Goal: Information Seeking & Learning: Learn about a topic

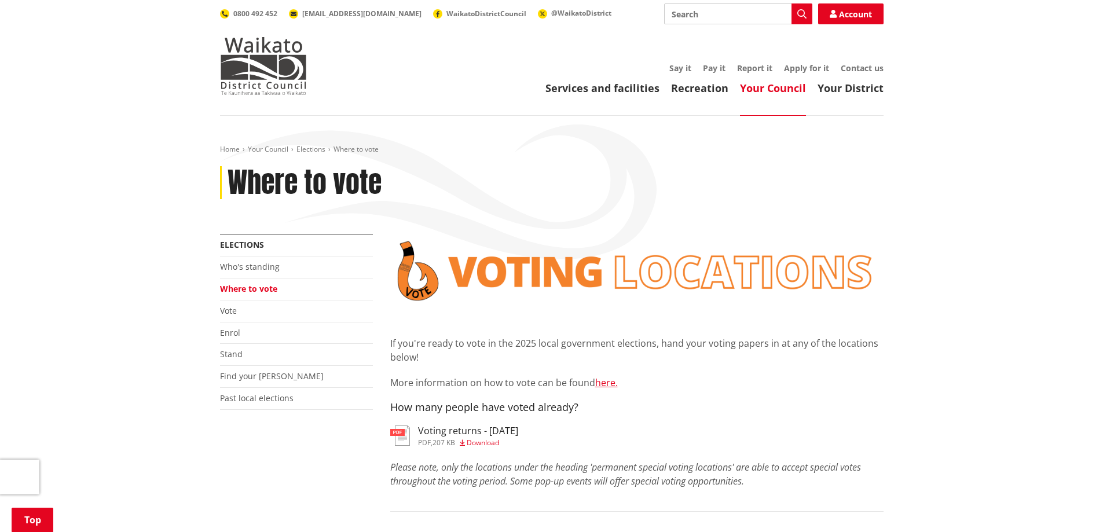
scroll to position [290, 0]
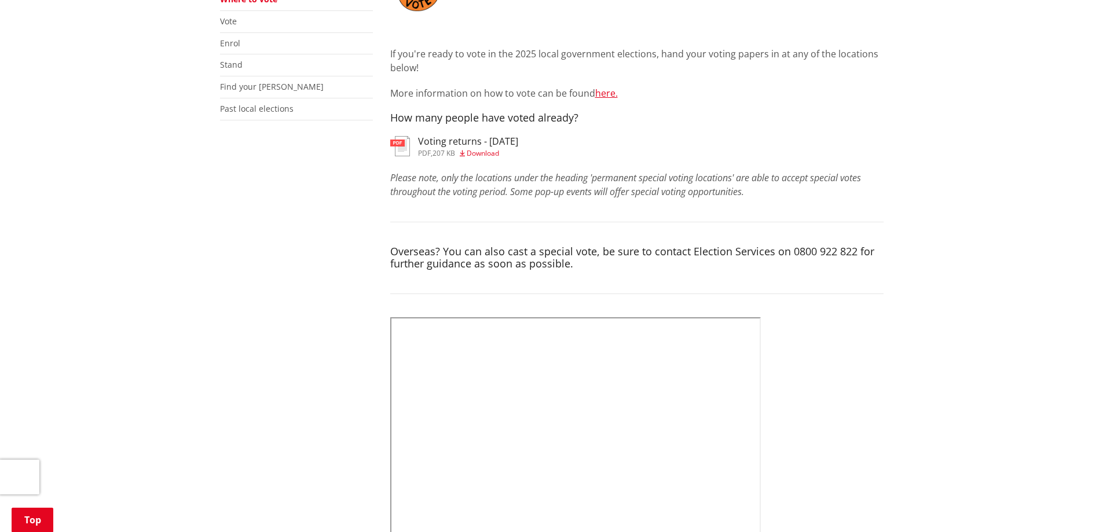
click at [484, 153] on span "Download" at bounding box center [483, 153] width 32 height 10
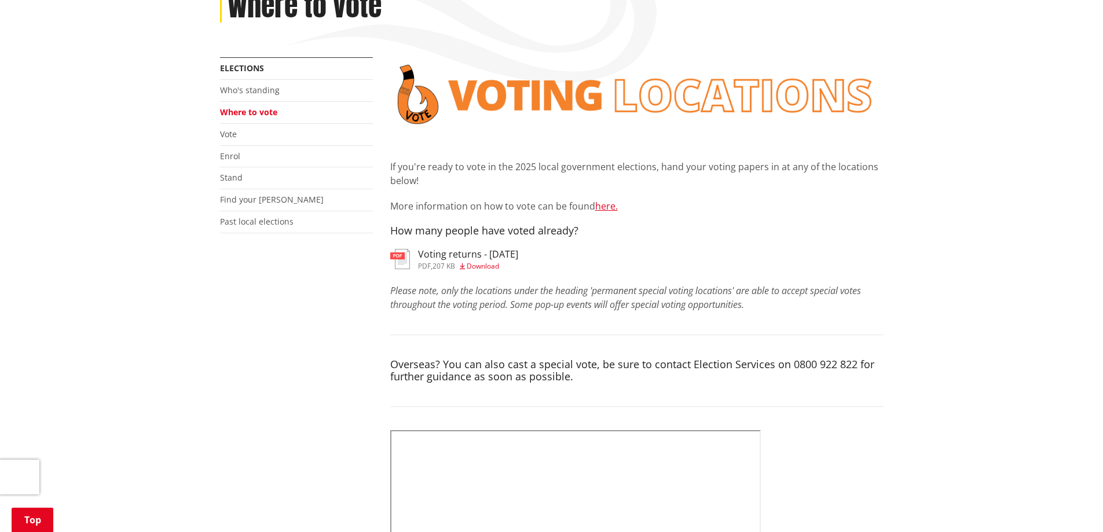
scroll to position [174, 0]
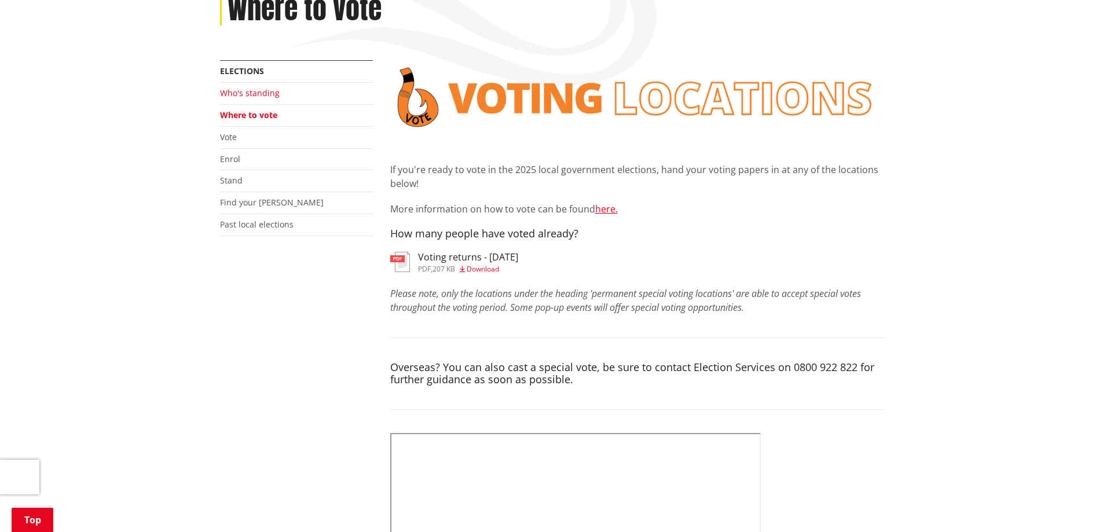
click at [253, 96] on link "Who's standing" at bounding box center [250, 92] width 60 height 11
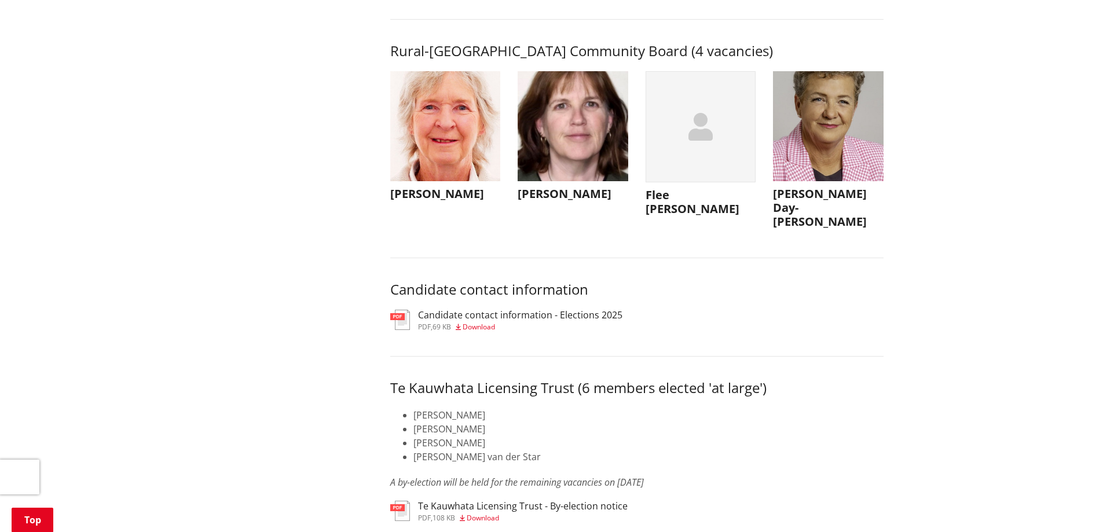
scroll to position [5407, 0]
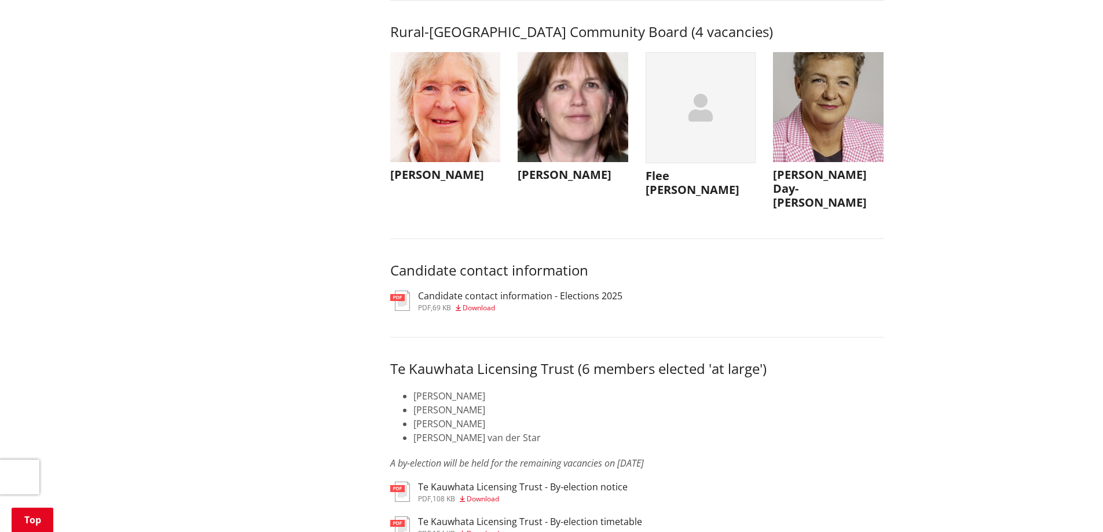
click at [818, 163] on img "button" at bounding box center [828, 107] width 111 height 111
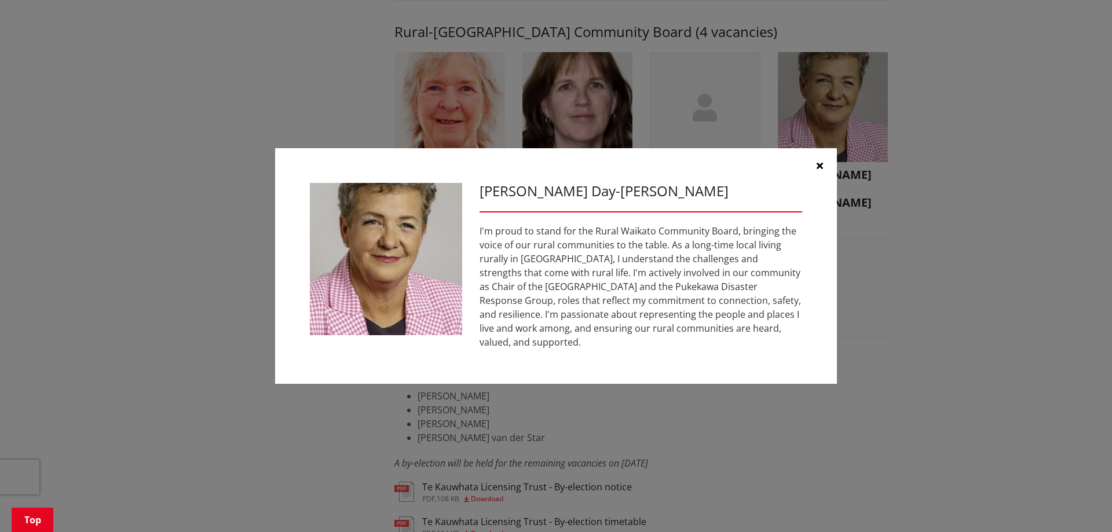
click at [825, 171] on button "button" at bounding box center [819, 165] width 35 height 35
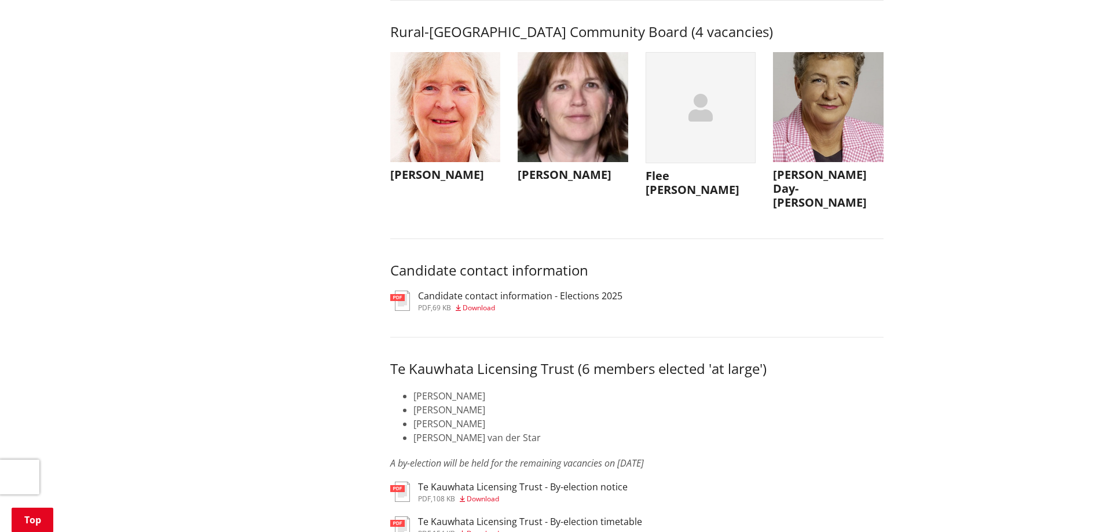
click at [742, 161] on div "button" at bounding box center [701, 108] width 111 height 112
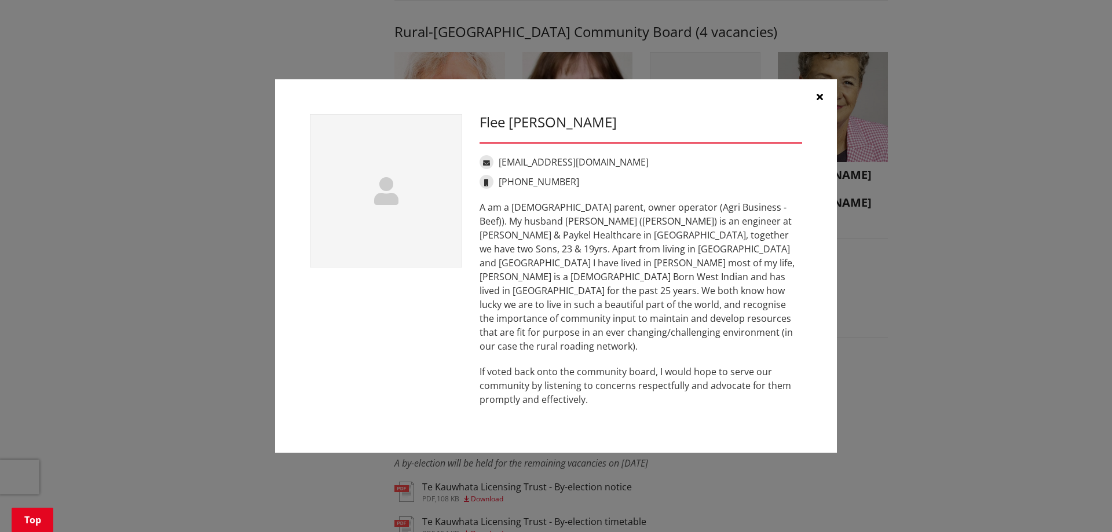
click at [821, 101] on icon "button" at bounding box center [820, 96] width 6 height 9
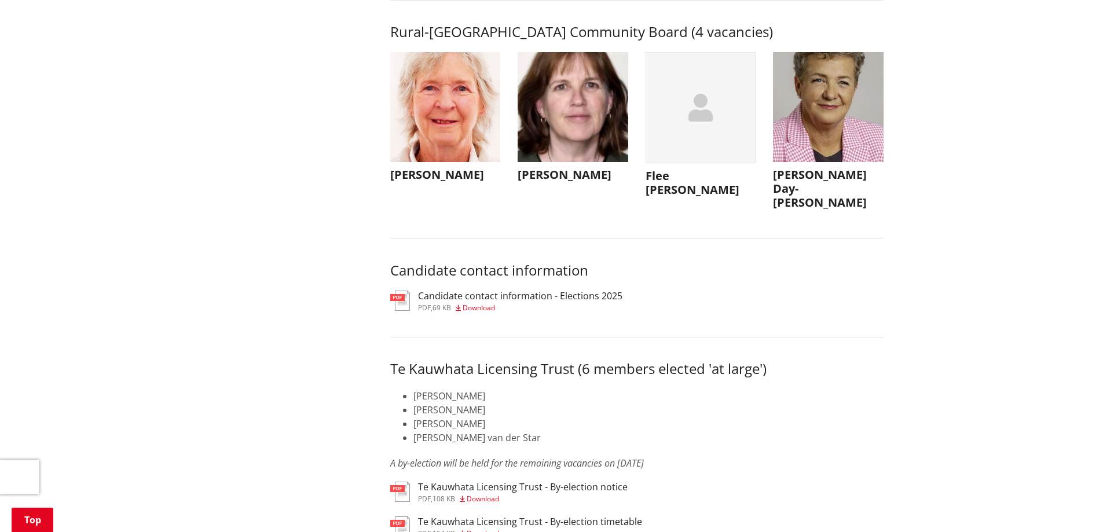
click at [595, 163] on img "button" at bounding box center [573, 107] width 111 height 111
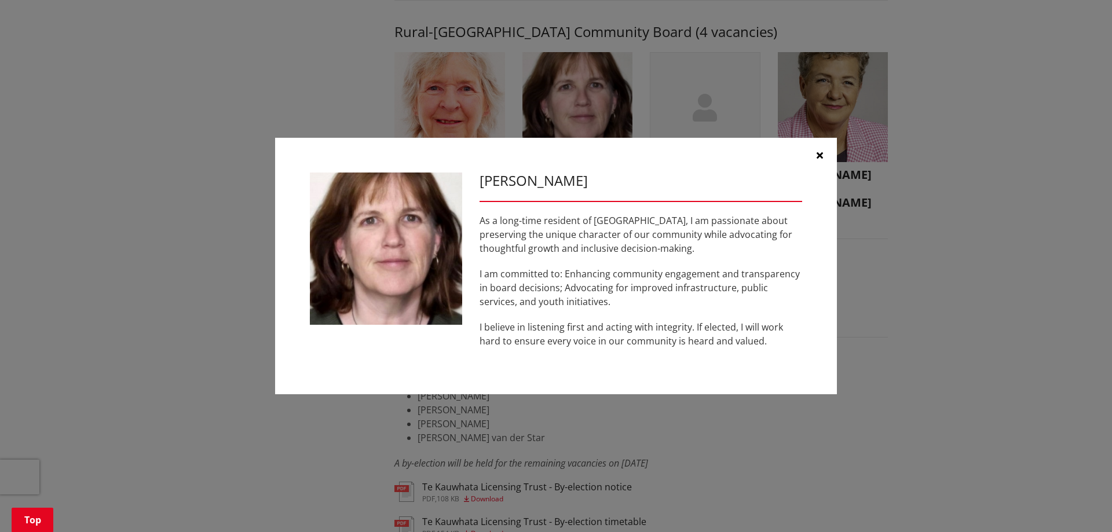
click at [816, 150] on button "button" at bounding box center [819, 155] width 35 height 35
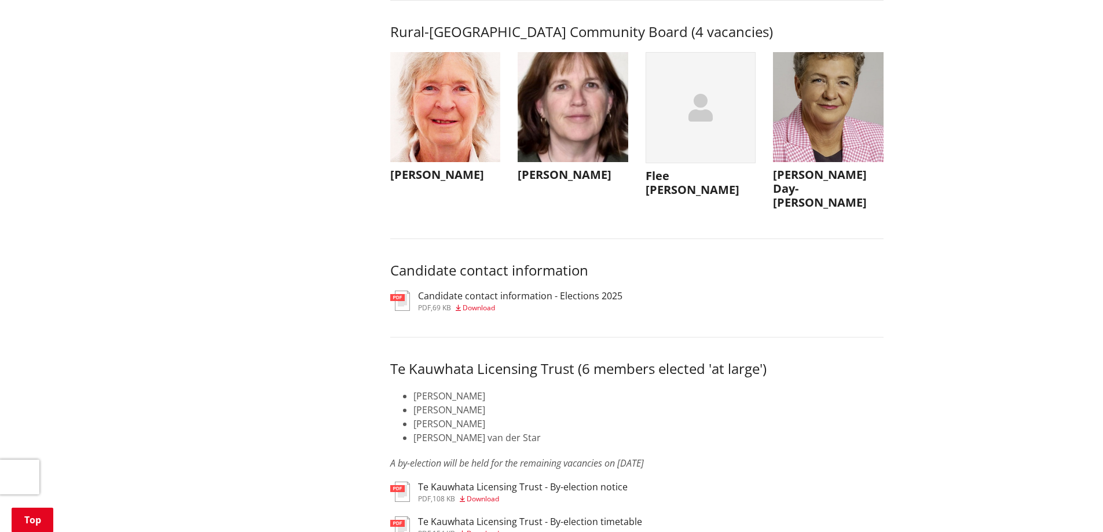
click at [434, 155] on img "button" at bounding box center [445, 107] width 111 height 111
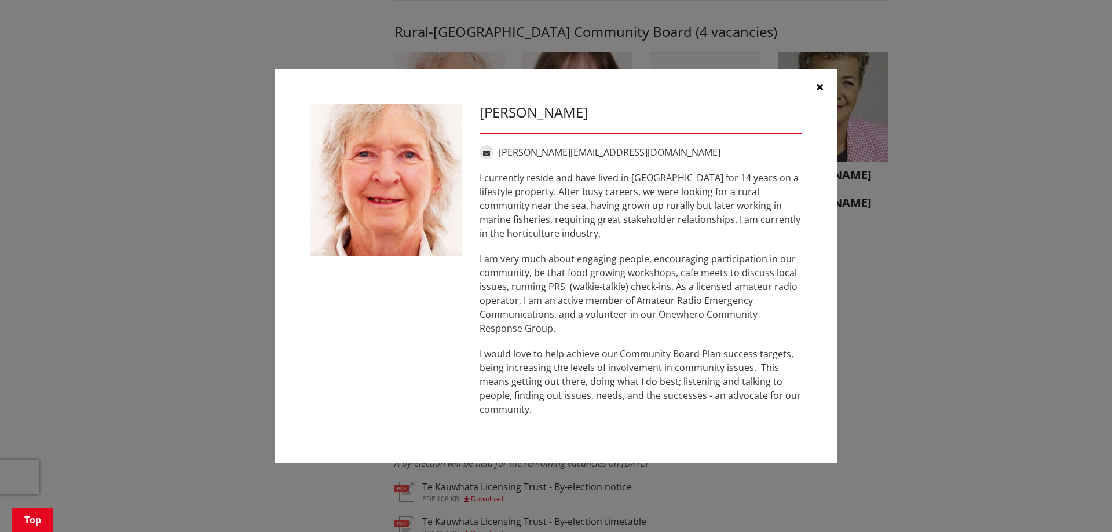
click at [824, 92] on button "button" at bounding box center [819, 86] width 35 height 35
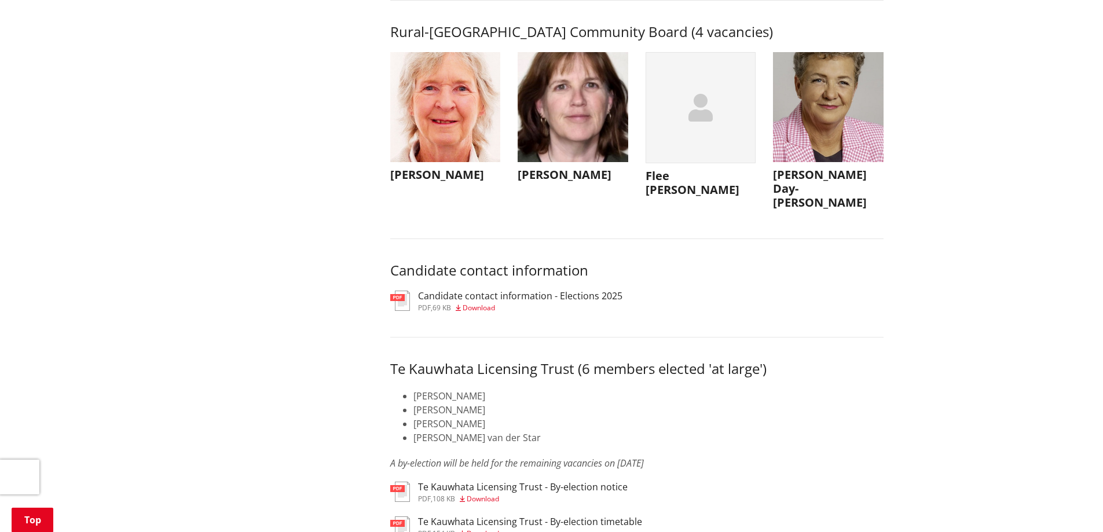
click at [606, 157] on img "button" at bounding box center [573, 107] width 111 height 111
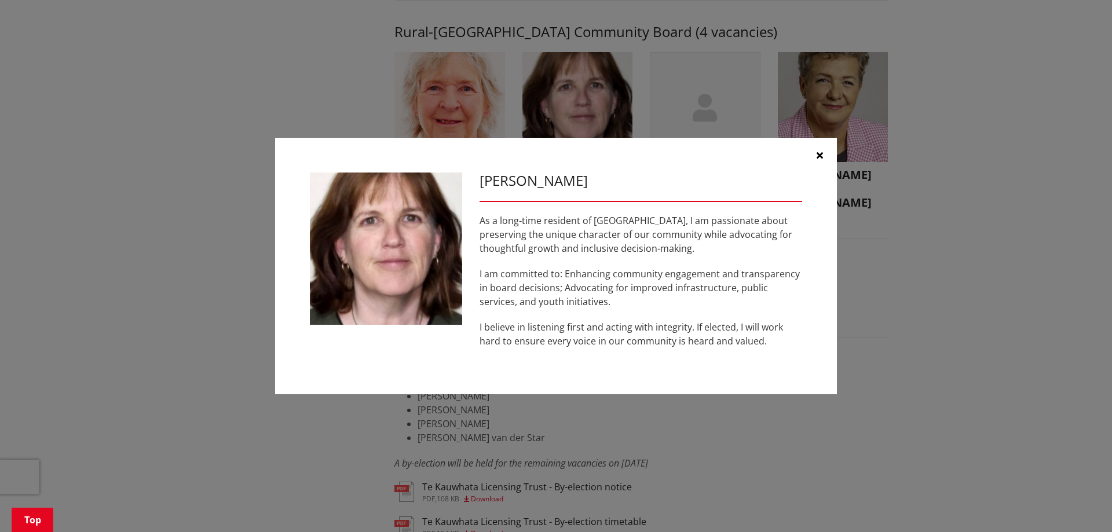
click at [697, 119] on div "Leah Fry As a long-time resident of Port Waikato, I am passionate about preserv…" at bounding box center [556, 266] width 1112 height 532
click at [818, 155] on icon "button" at bounding box center [820, 155] width 6 height 9
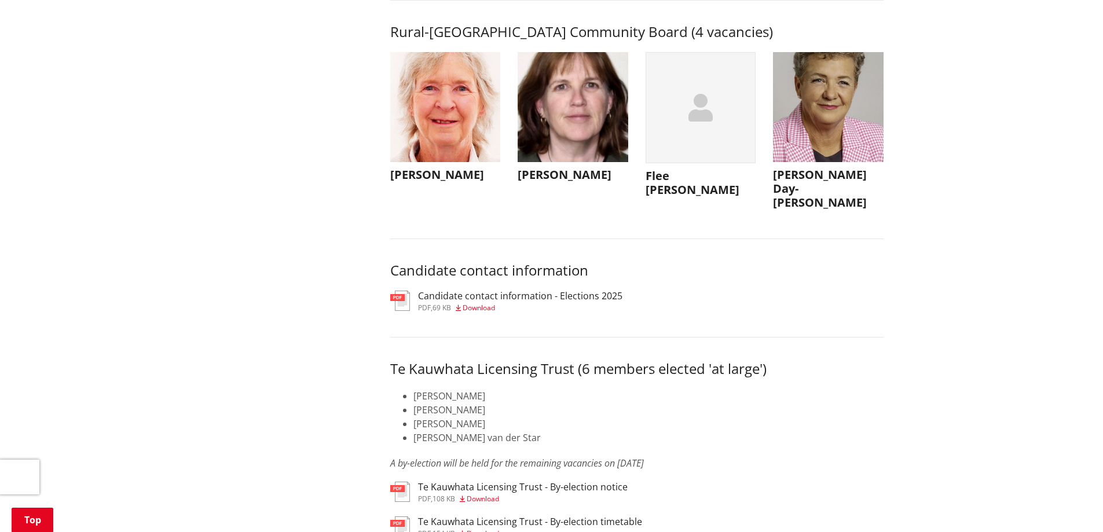
click at [689, 124] on div "button" at bounding box center [701, 108] width 111 height 112
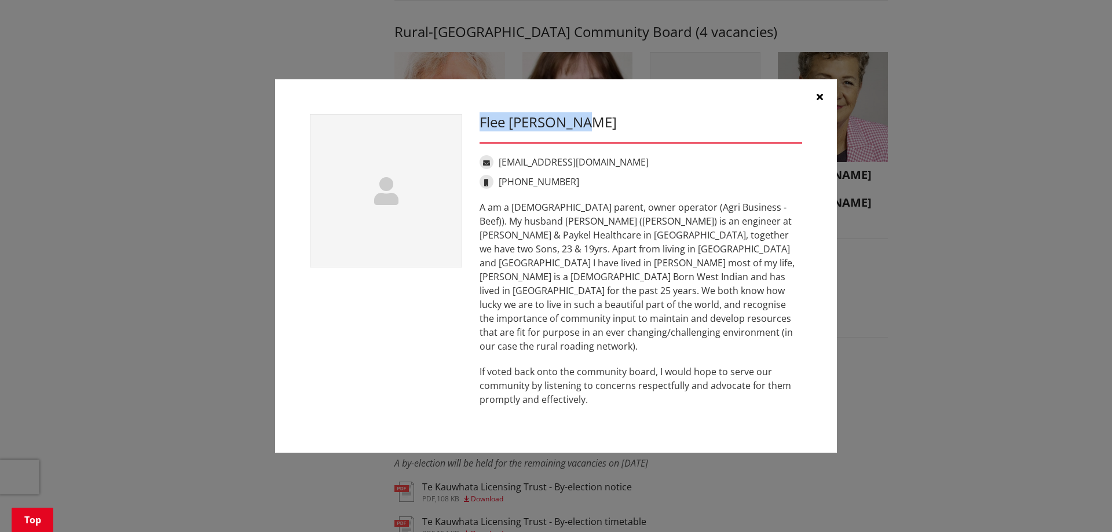
drag, startPoint x: 481, startPoint y: 134, endPoint x: 605, endPoint y: 134, distance: 123.4
click at [605, 131] on h3 "Flee Coker-Grey" at bounding box center [641, 122] width 323 height 17
copy h3 "Flee Coker-Grey"
click at [815, 107] on button "button" at bounding box center [819, 96] width 35 height 35
